Goal: Task Accomplishment & Management: Manage account settings

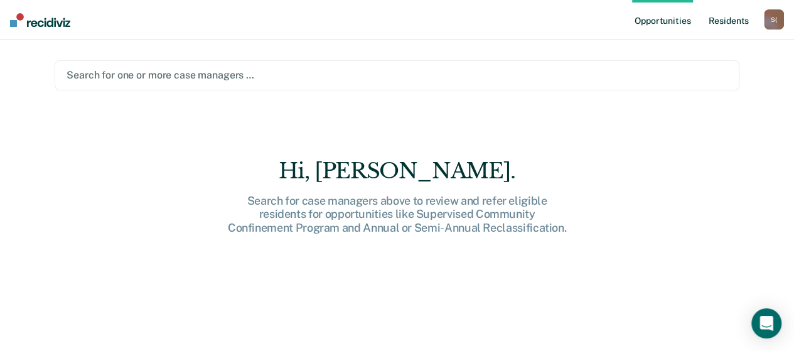
click at [729, 24] on link "Resident s" at bounding box center [729, 20] width 46 height 40
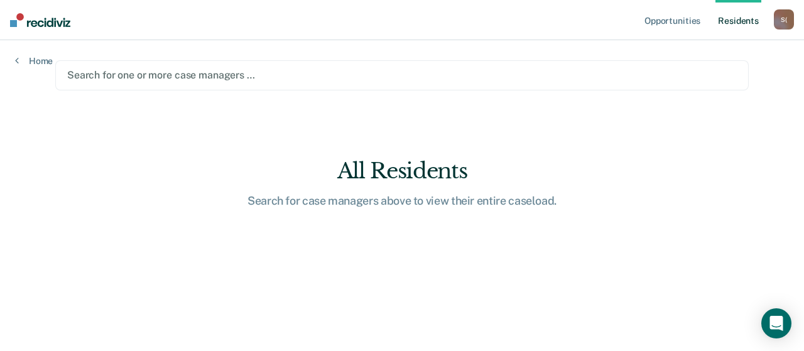
click at [737, 22] on link "Resident s" at bounding box center [738, 20] width 46 height 40
click at [284, 72] on div at bounding box center [401, 75] width 669 height 14
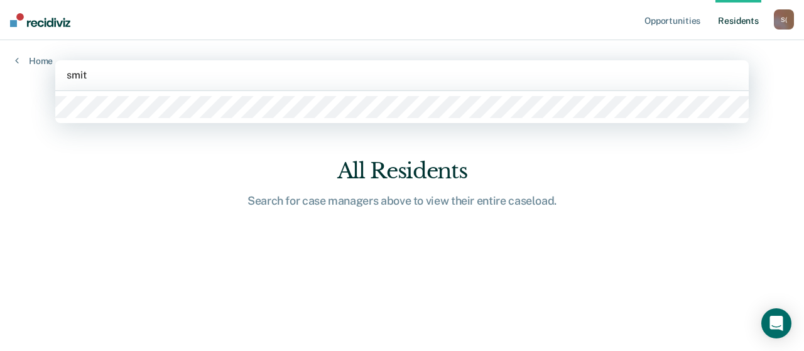
type input "smith"
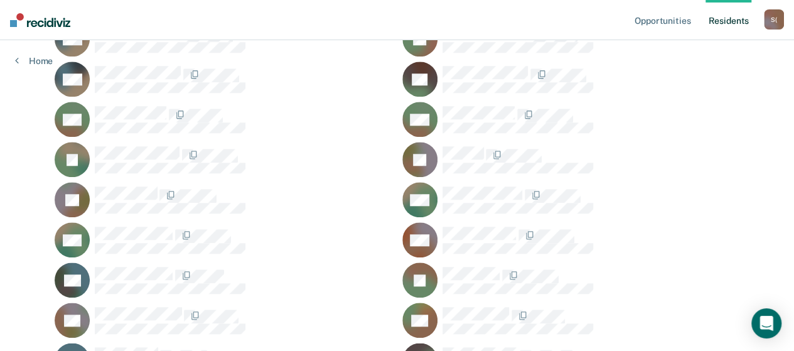
scroll to position [628, 0]
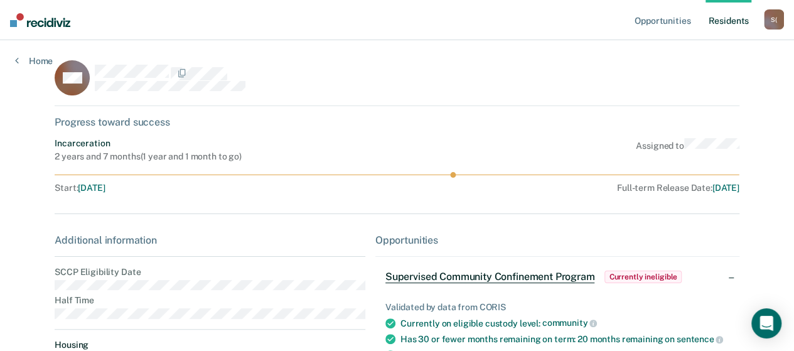
click at [538, 274] on span "Supervised Community Confinement Program" at bounding box center [491, 277] width 210 height 13
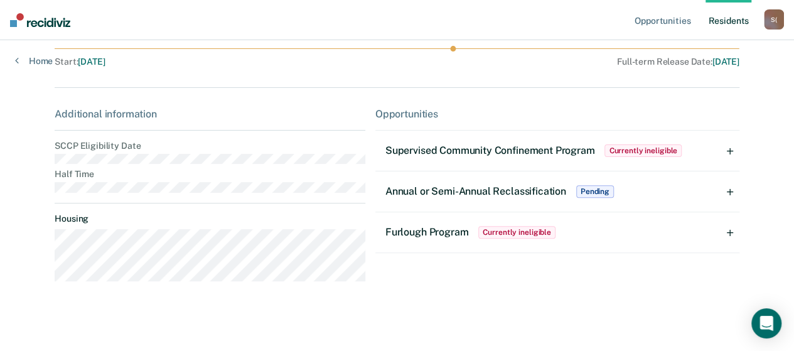
scroll to position [131, 0]
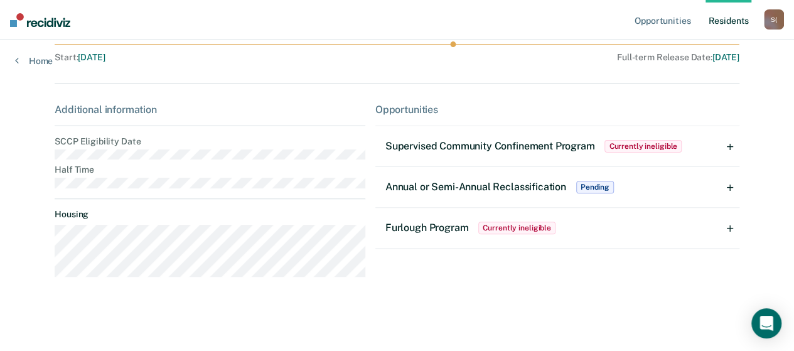
click at [733, 149] on div "Supervised Community Confinement Program Currently ineligible" at bounding box center [558, 146] width 364 height 40
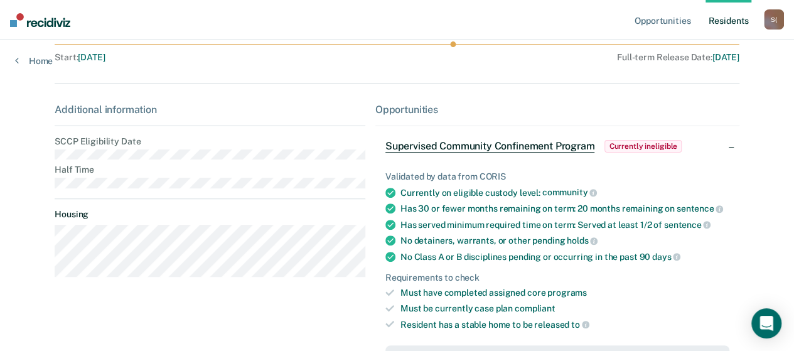
click at [571, 149] on span "Supervised Community Confinement Program" at bounding box center [491, 146] width 210 height 13
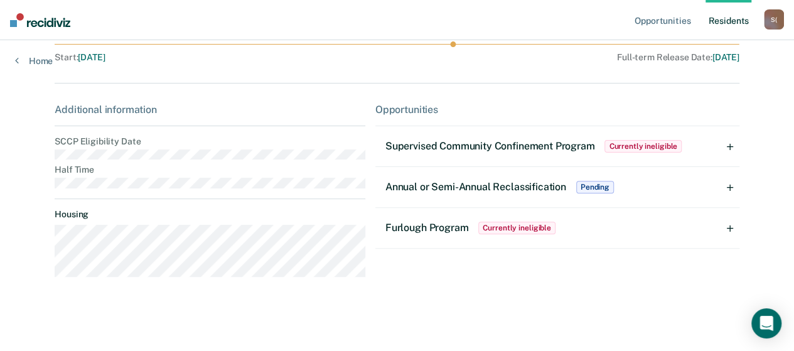
click at [522, 144] on span "Supervised Community Confinement Program" at bounding box center [491, 146] width 210 height 12
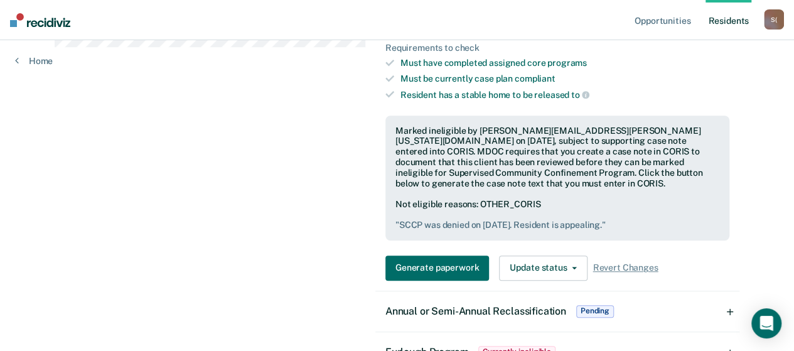
scroll to position [382, 0]
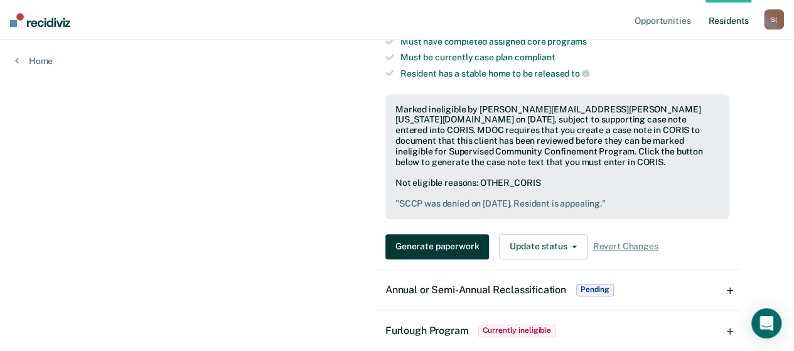
click at [465, 235] on button "Generate paperwork" at bounding box center [438, 246] width 104 height 25
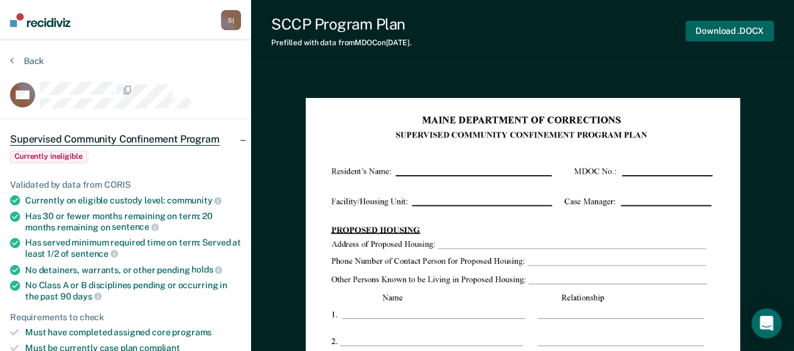
click at [736, 34] on button "Download .DOCX" at bounding box center [730, 31] width 89 height 21
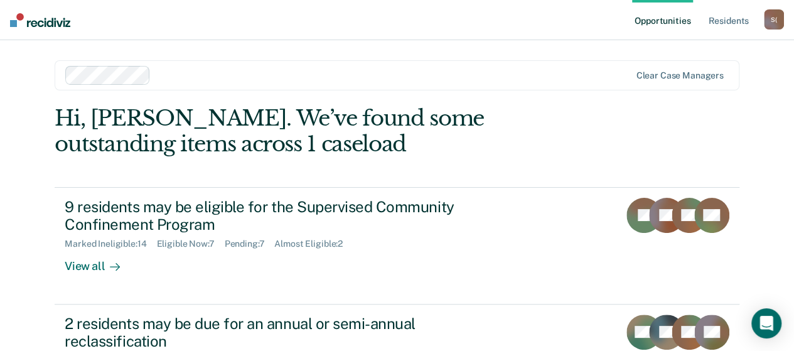
scroll to position [63, 0]
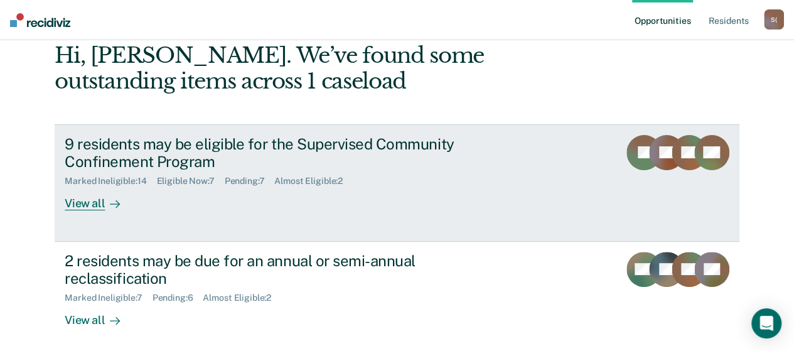
click at [91, 210] on div "View all" at bounding box center [100, 198] width 70 height 24
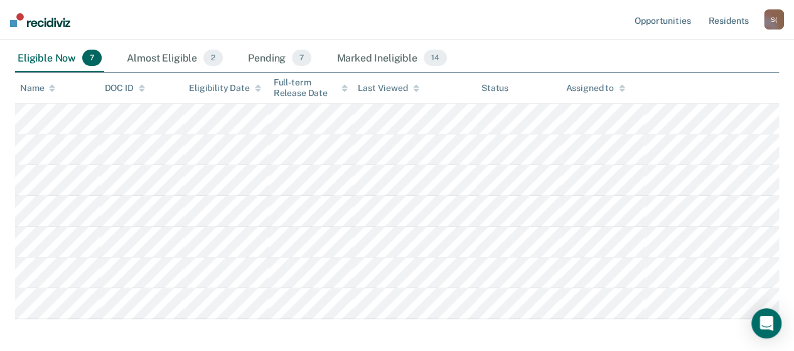
scroll to position [113, 0]
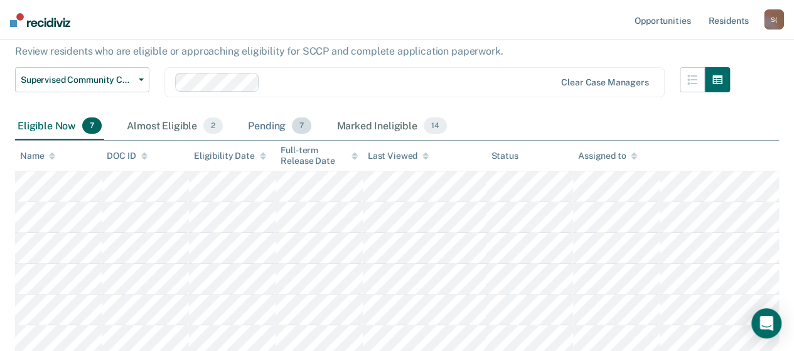
drag, startPoint x: 269, startPoint y: 129, endPoint x: 276, endPoint y: 131, distance: 7.2
click at [269, 129] on div "Pending 7" at bounding box center [280, 126] width 68 height 28
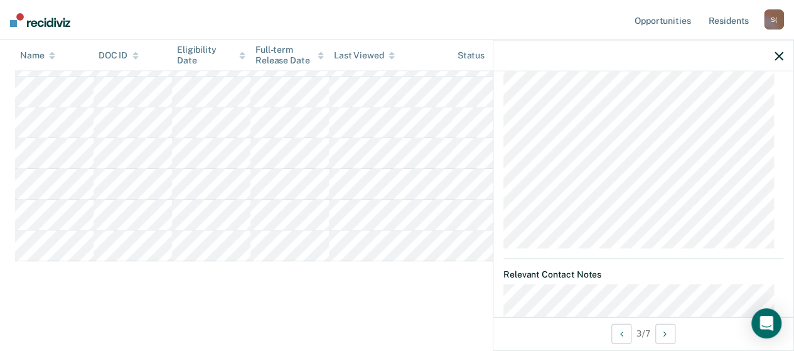
scroll to position [628, 0]
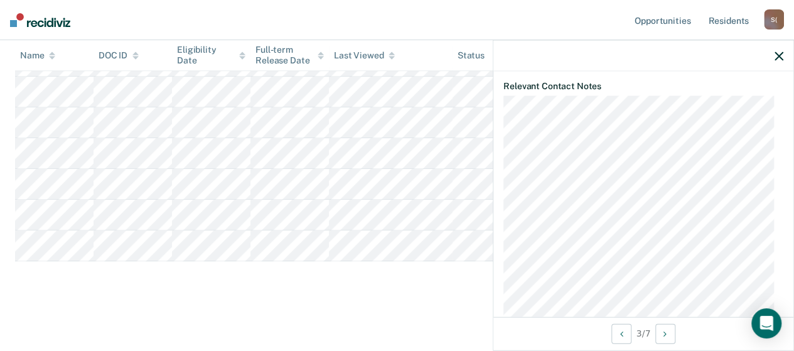
click at [778, 57] on icon "button" at bounding box center [779, 55] width 9 height 9
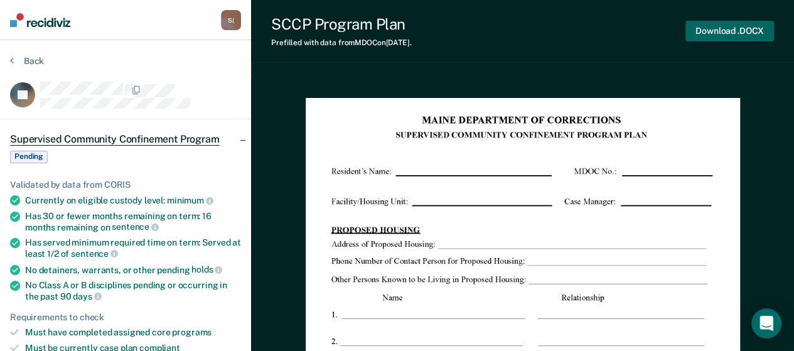
click at [726, 35] on button "Download .DOCX" at bounding box center [730, 31] width 89 height 21
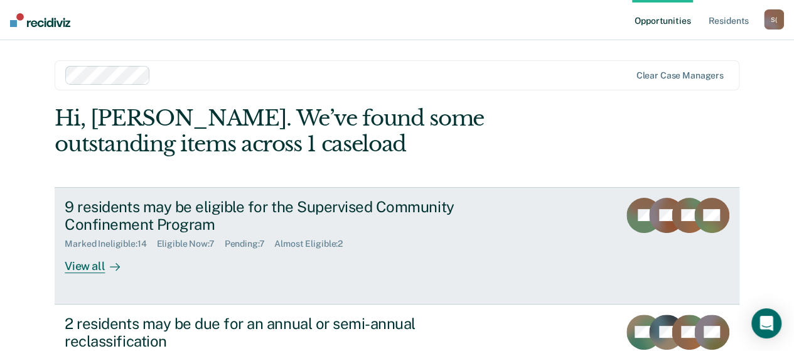
click at [91, 265] on div "View all" at bounding box center [100, 261] width 70 height 24
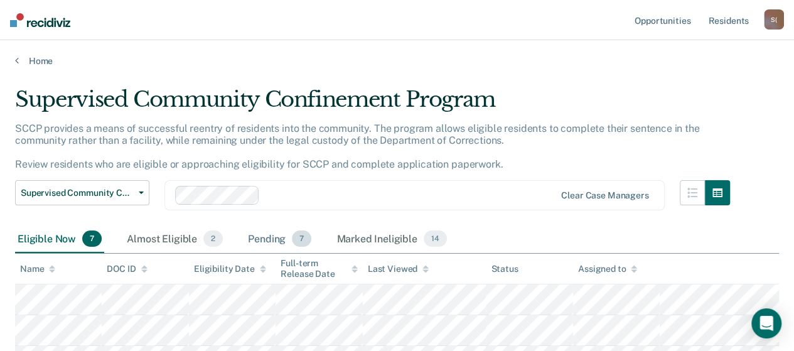
click at [274, 237] on div "Pending 7" at bounding box center [280, 239] width 68 height 28
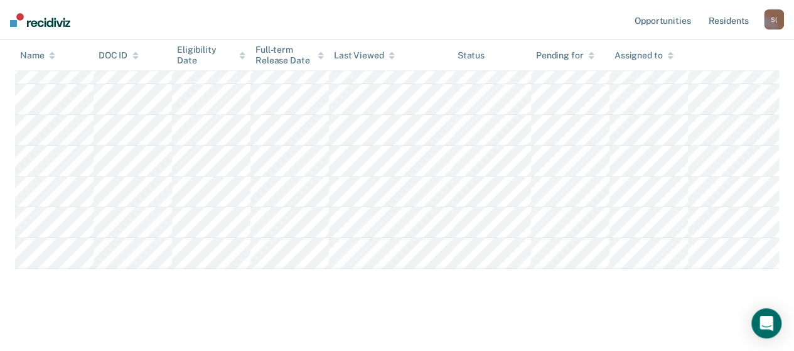
scroll to position [239, 0]
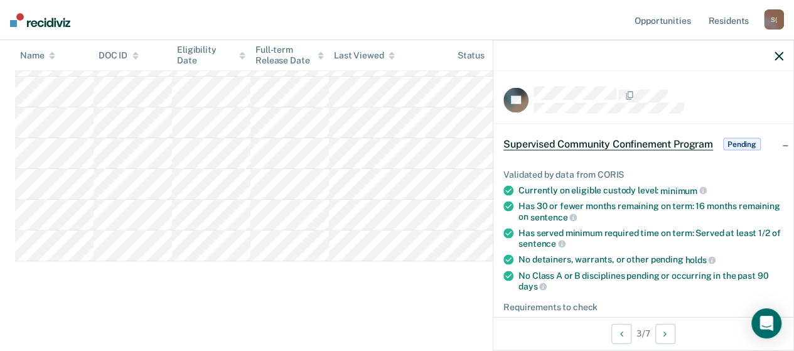
click at [774, 145] on div "Supervised Community Confinement Program Pending" at bounding box center [644, 144] width 300 height 40
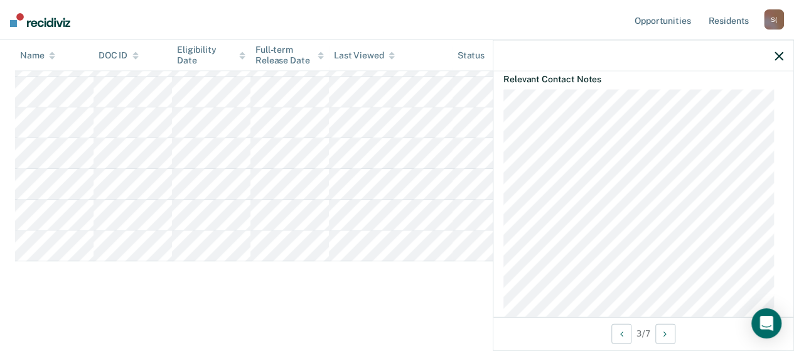
scroll to position [0, 0]
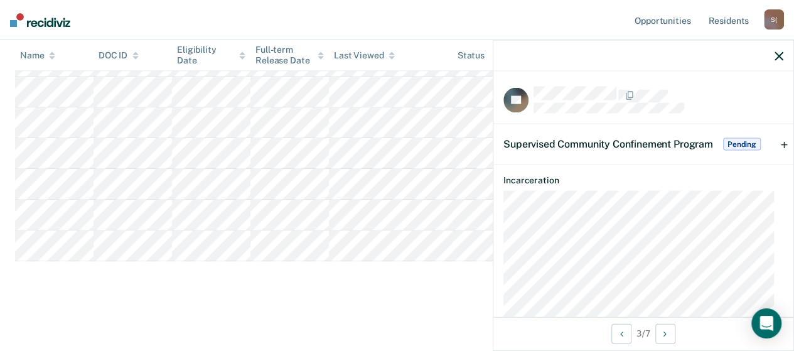
click at [745, 145] on span "Pending" at bounding box center [742, 144] width 38 height 13
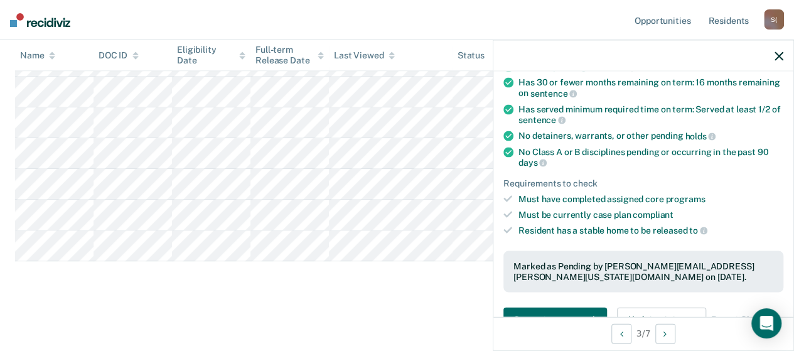
scroll to position [314, 0]
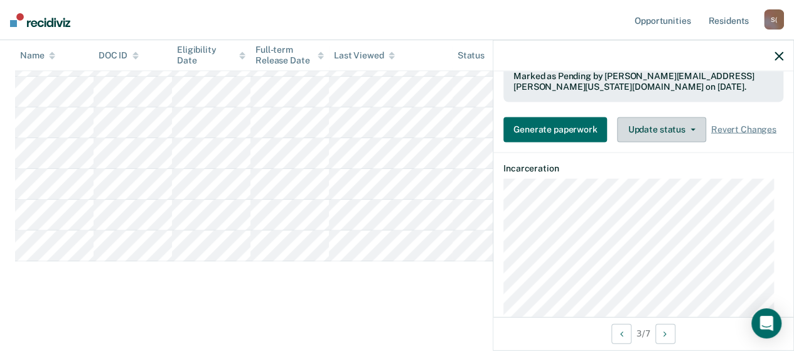
click at [672, 131] on button "Update status" at bounding box center [661, 129] width 89 height 25
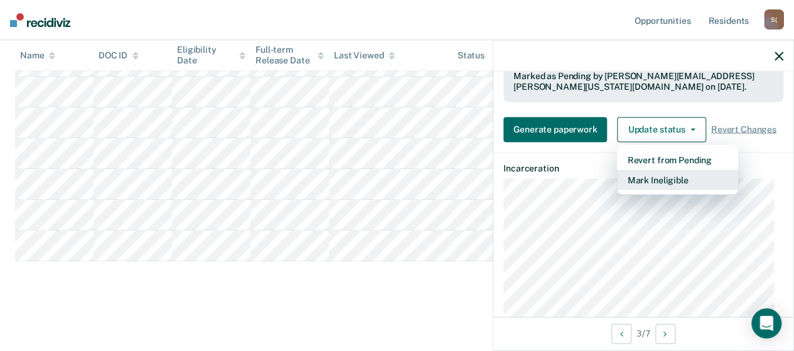
click at [691, 178] on button "Mark Ineligible" at bounding box center [677, 180] width 121 height 20
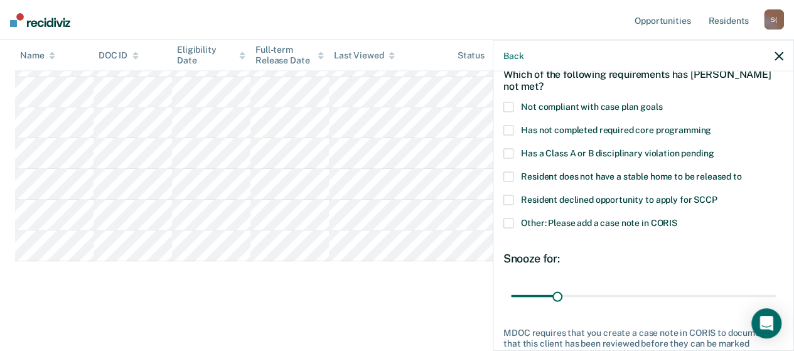
scroll to position [59, 0]
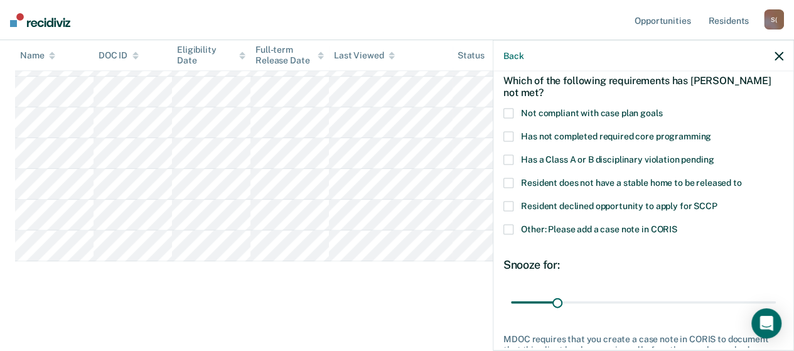
click at [507, 208] on label "Resident declined opportunity to apply for SCCP" at bounding box center [644, 208] width 280 height 13
drag, startPoint x: 511, startPoint y: 228, endPoint x: 512, endPoint y: 234, distance: 6.4
click at [511, 229] on span at bounding box center [509, 230] width 10 height 10
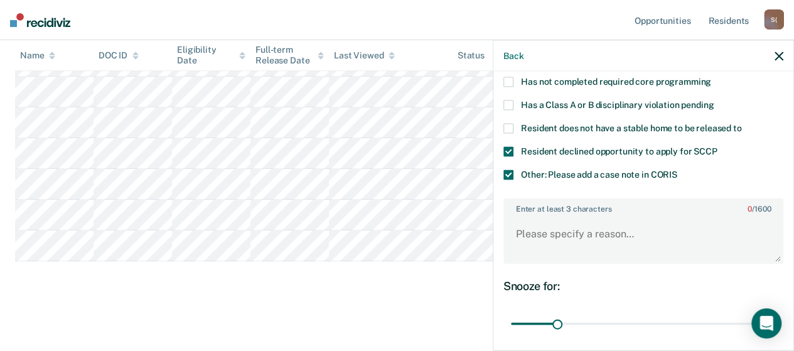
scroll to position [185, 0]
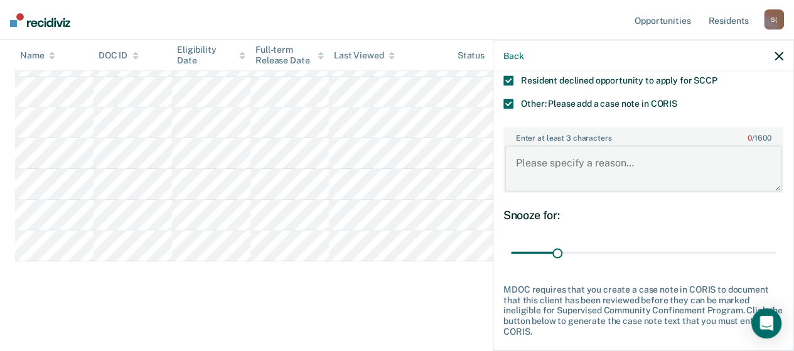
click at [643, 157] on textarea "Enter at least 3 characters 0 / 1600" at bounding box center [644, 168] width 278 height 46
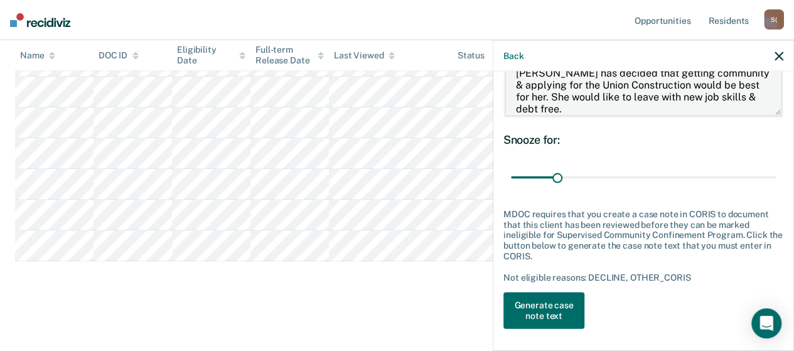
scroll to position [261, 0]
type textarea "[PERSON_NAME] has decided that getting community & applying for the Union Const…"
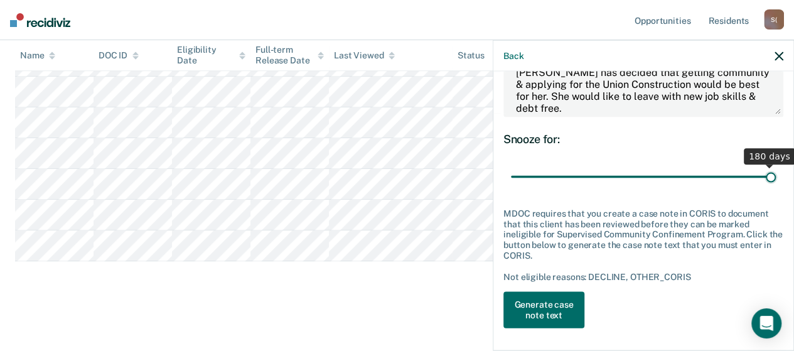
drag, startPoint x: 554, startPoint y: 176, endPoint x: 779, endPoint y: 178, distance: 224.8
type input "180"
click at [776, 178] on input "range" at bounding box center [643, 177] width 265 height 22
click at [556, 310] on button "Generate case note text" at bounding box center [544, 310] width 81 height 36
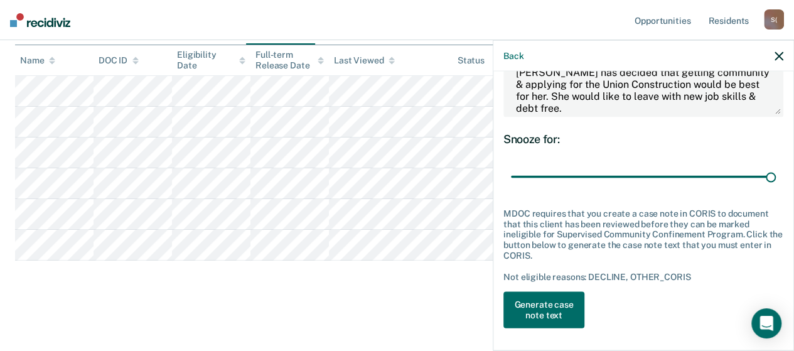
scroll to position [207, 0]
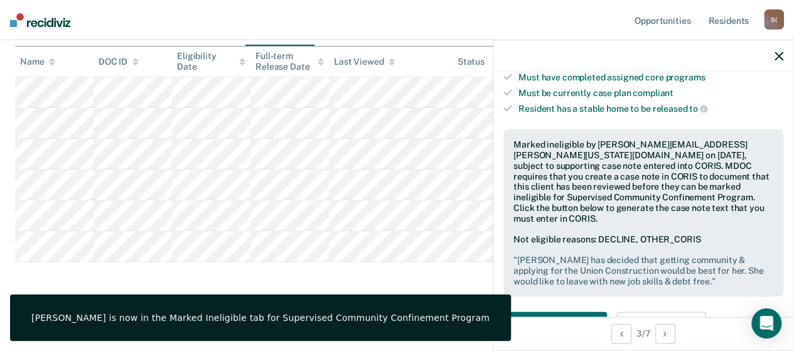
click at [777, 57] on icon "button" at bounding box center [779, 55] width 9 height 9
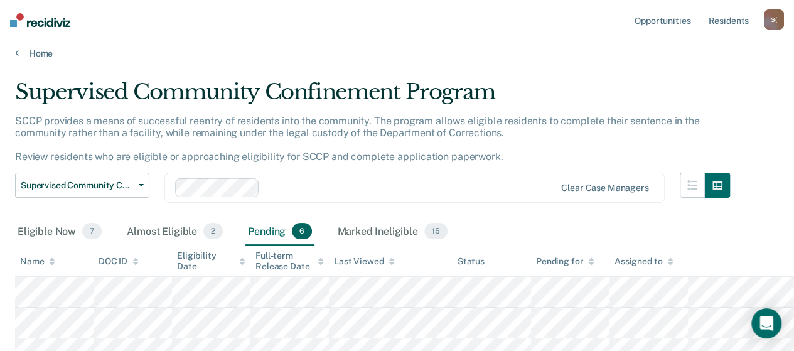
scroll to position [0, 0]
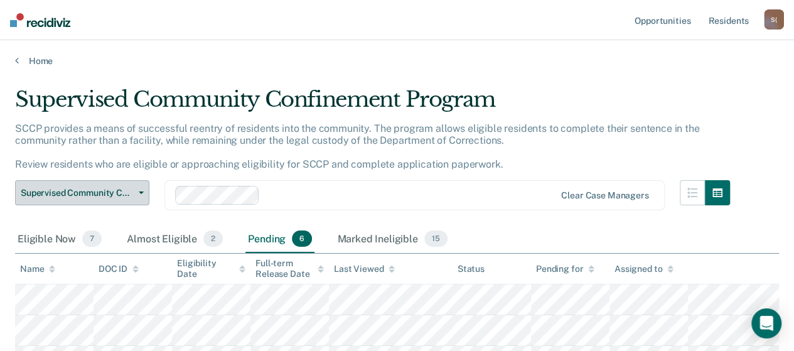
click at [138, 194] on button "Supervised Community Confinement Program" at bounding box center [82, 192] width 134 height 25
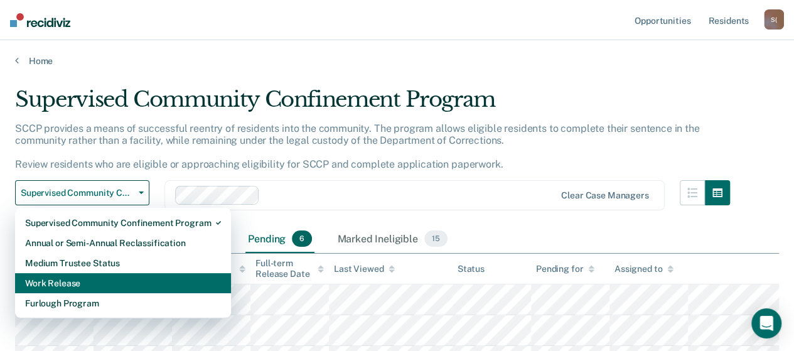
click at [90, 283] on div "Work Release" at bounding box center [123, 283] width 196 height 20
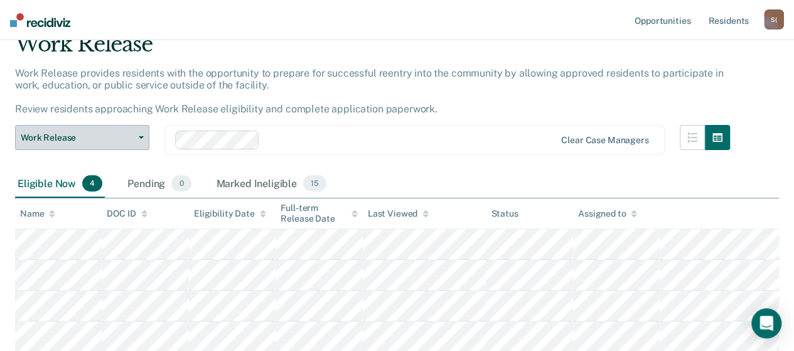
scroll to position [126, 0]
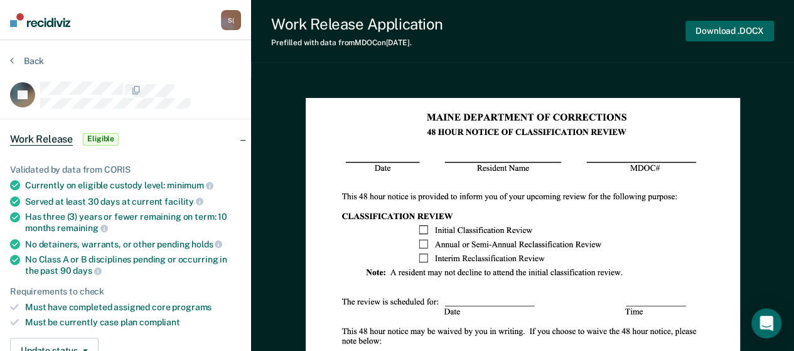
click at [725, 33] on button "Download .DOCX" at bounding box center [730, 31] width 89 height 21
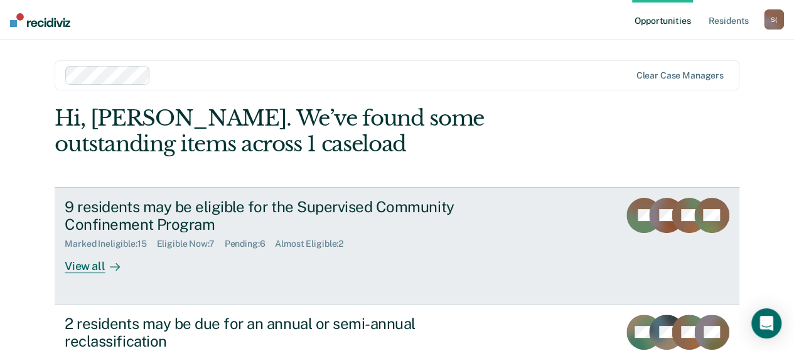
click at [105, 267] on div at bounding box center [112, 266] width 15 height 14
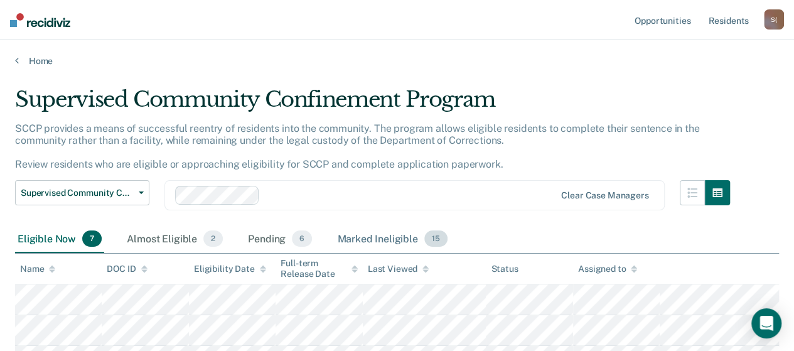
click at [386, 241] on div "Marked Ineligible 15" at bounding box center [392, 239] width 115 height 28
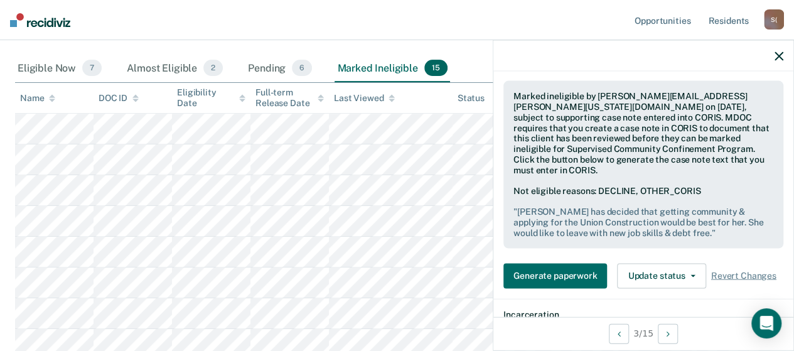
scroll to position [377, 0]
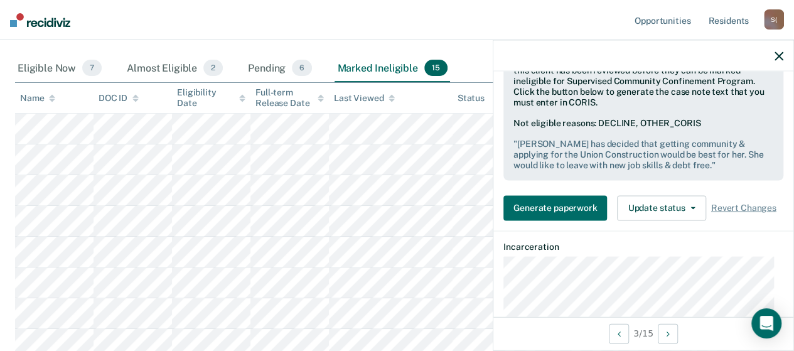
click at [679, 150] on pre "" [PERSON_NAME] has decided that getting community & applying for the Union Con…" at bounding box center [644, 154] width 260 height 31
click at [676, 148] on pre "" [PERSON_NAME] has decided that getting community & applying for the Union Con…" at bounding box center [644, 154] width 260 height 31
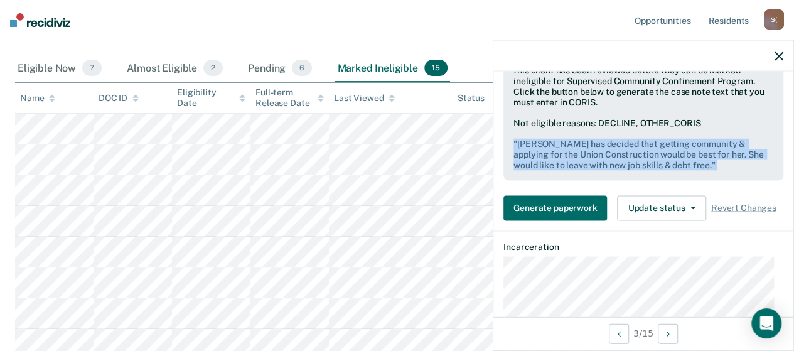
click at [676, 148] on pre "" [PERSON_NAME] has decided that getting community & applying for the Union Con…" at bounding box center [644, 154] width 260 height 31
copy pre "" [PERSON_NAME] has decided that getting community & applying for the Union Con…"
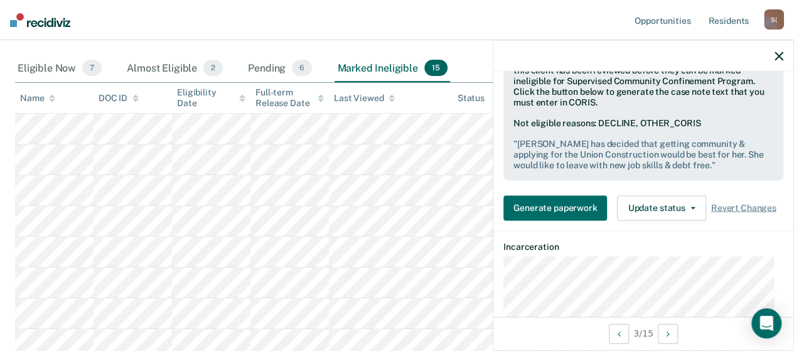
click at [780, 56] on icon "button" at bounding box center [779, 55] width 9 height 9
